Goal: Task Accomplishment & Management: Complete application form

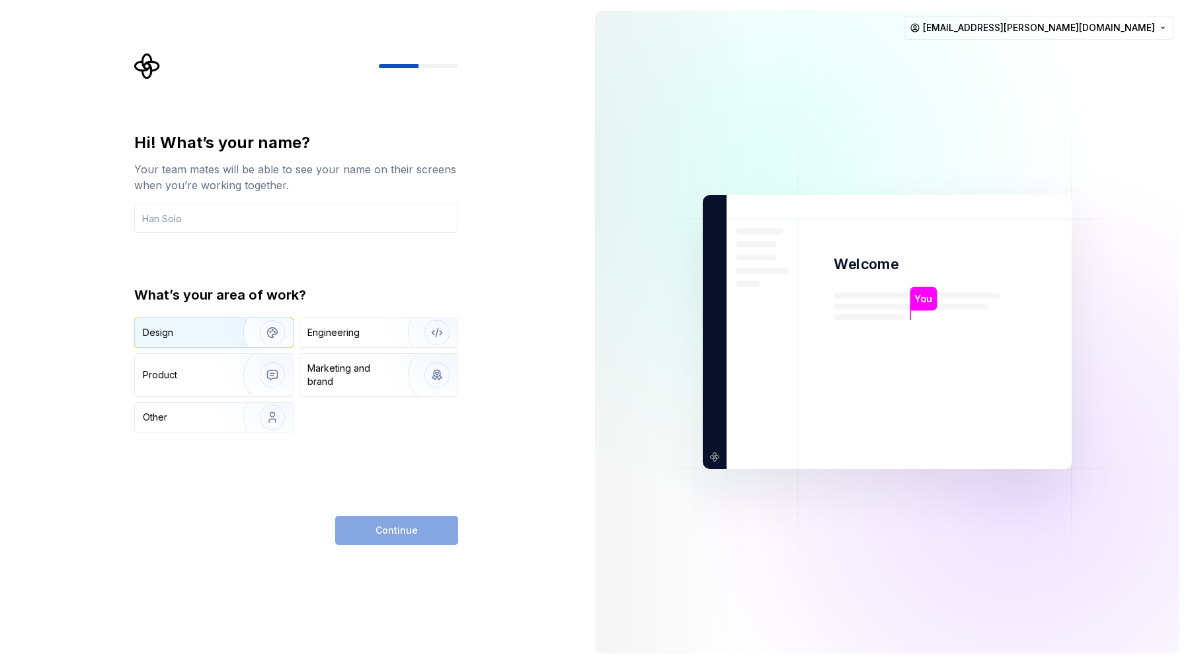
click at [220, 336] on div "Design" at bounding box center [184, 332] width 83 height 13
click at [260, 221] on input "text" at bounding box center [296, 218] width 324 height 29
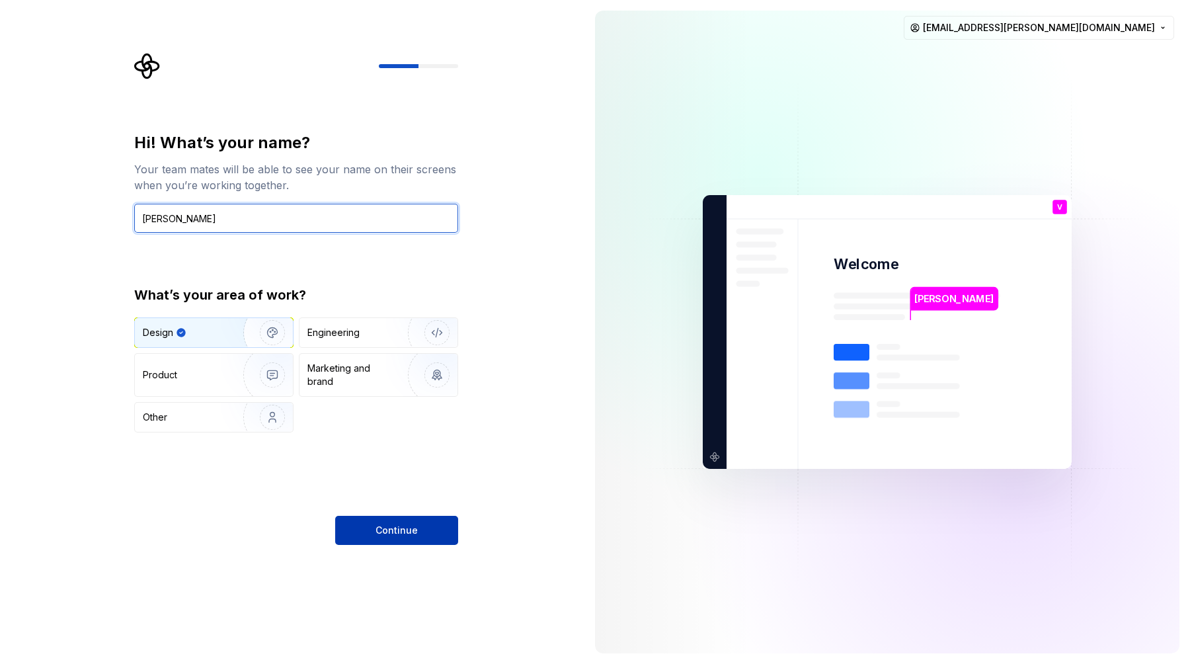
type input "[PERSON_NAME]"
click at [385, 519] on button "Continue" at bounding box center [396, 530] width 123 height 29
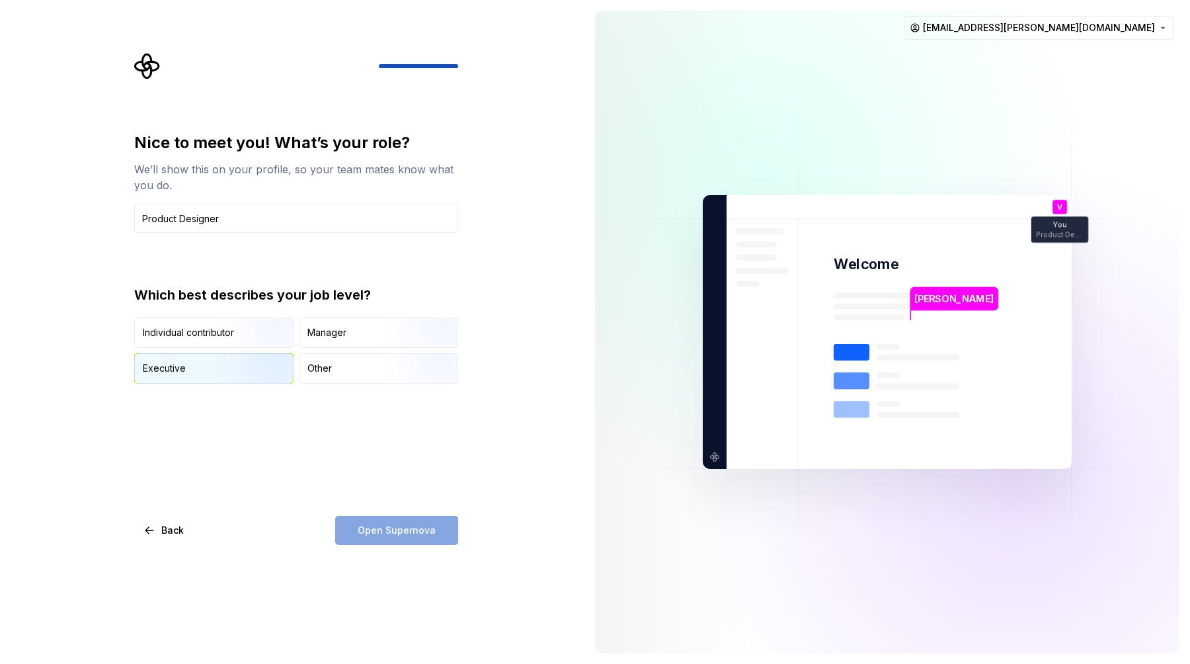
type input "Product Designer"
click at [250, 370] on img "button" at bounding box center [261, 385] width 85 height 89
click at [239, 350] on div "Individual contributor Manager Executive Other" at bounding box center [296, 350] width 324 height 66
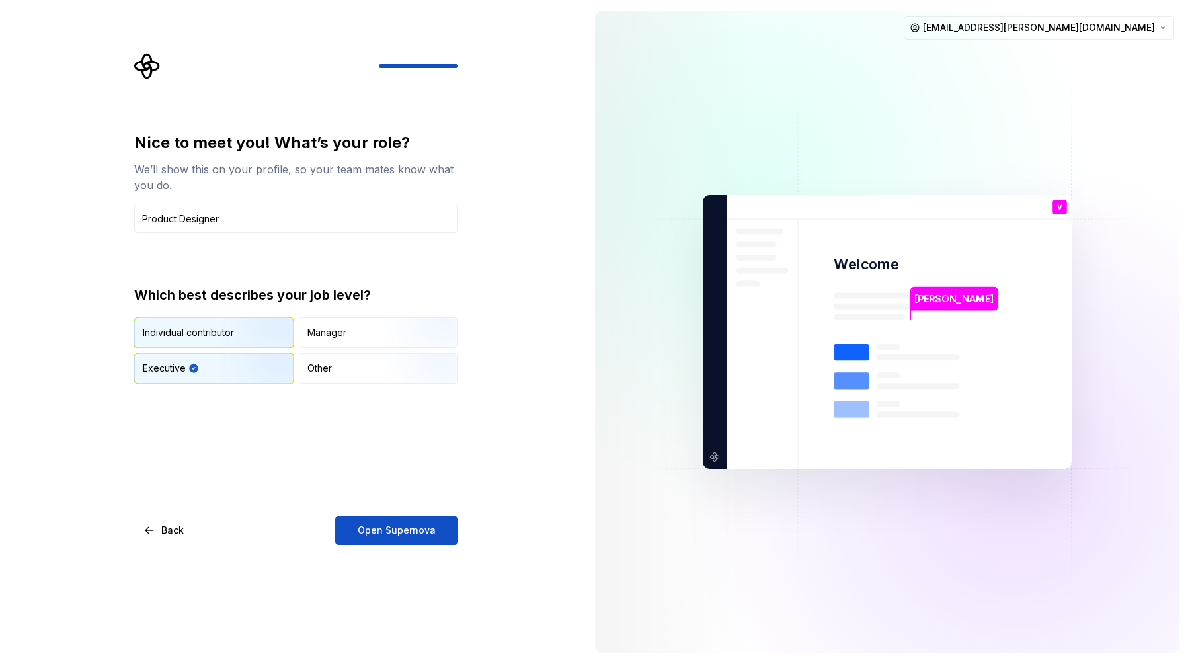
click at [241, 340] on img "button" at bounding box center [261, 349] width 85 height 89
click at [348, 370] on div "Other" at bounding box center [379, 368] width 158 height 29
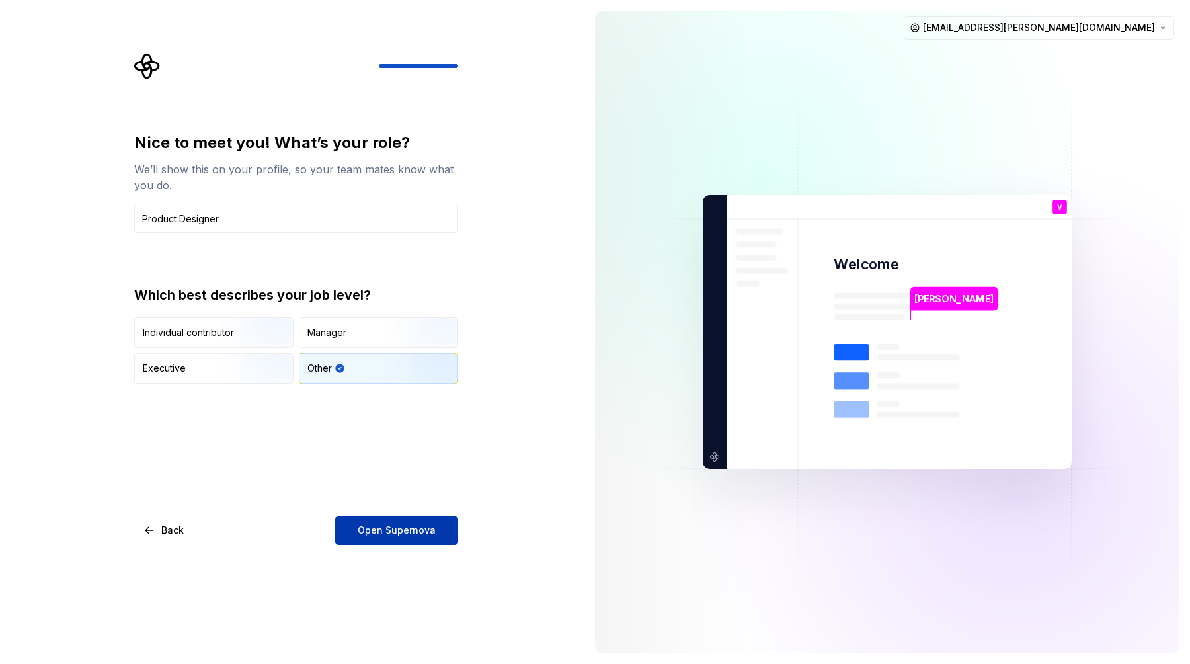
click at [402, 524] on span "Open Supernova" at bounding box center [397, 530] width 78 height 13
